Goal: Task Accomplishment & Management: Manage account settings

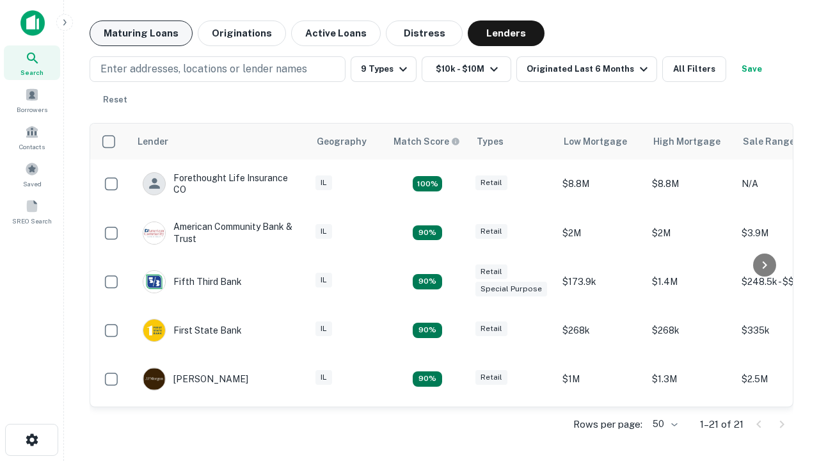
click at [141, 33] on button "Maturing Loans" at bounding box center [141, 33] width 103 height 26
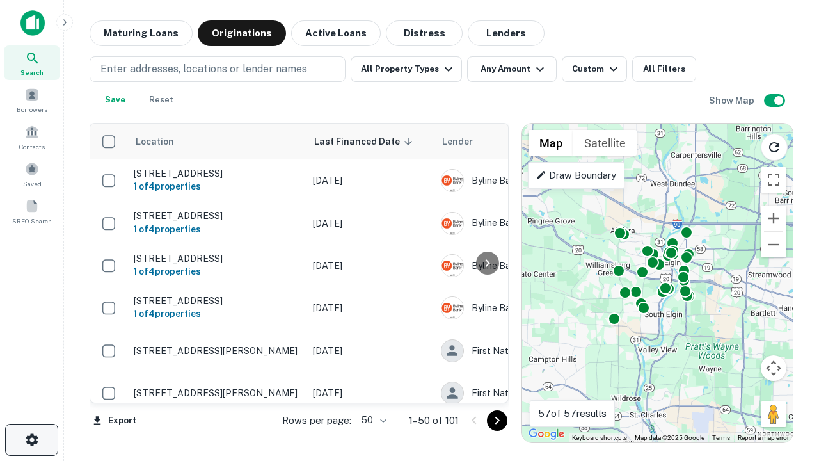
click at [31, 440] on icon "button" at bounding box center [31, 439] width 15 height 15
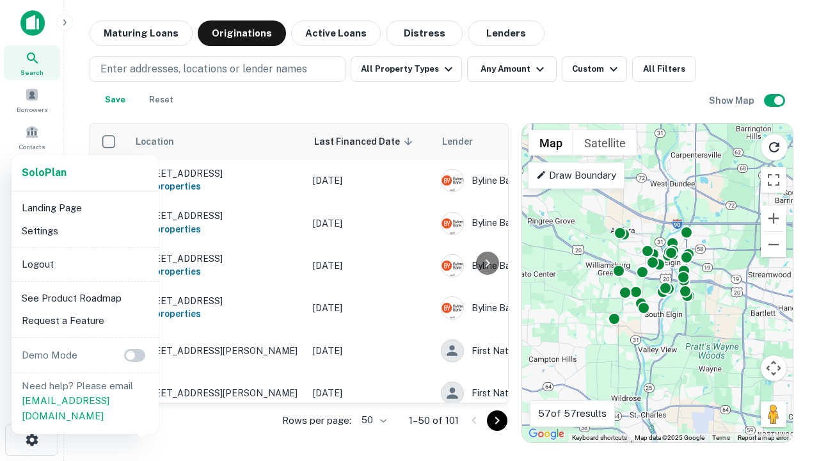
click at [84, 264] on li "Logout" at bounding box center [85, 264] width 137 height 23
